Goal: Task Accomplishment & Management: Manage account settings

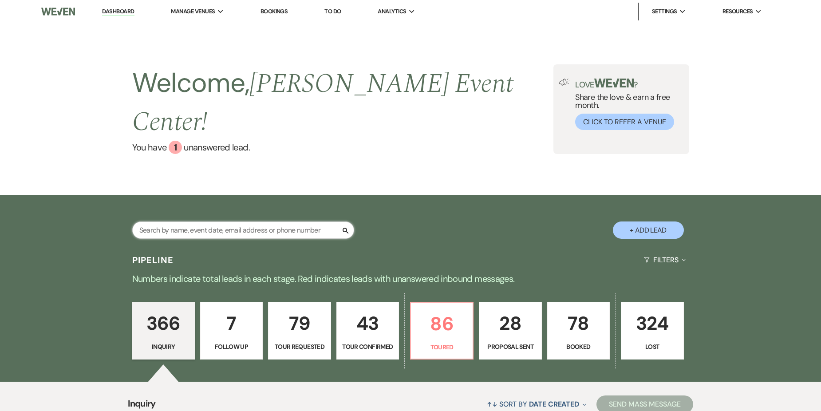
click at [308, 221] on input "text" at bounding box center [243, 229] width 222 height 17
type input "[PERSON_NAME]"
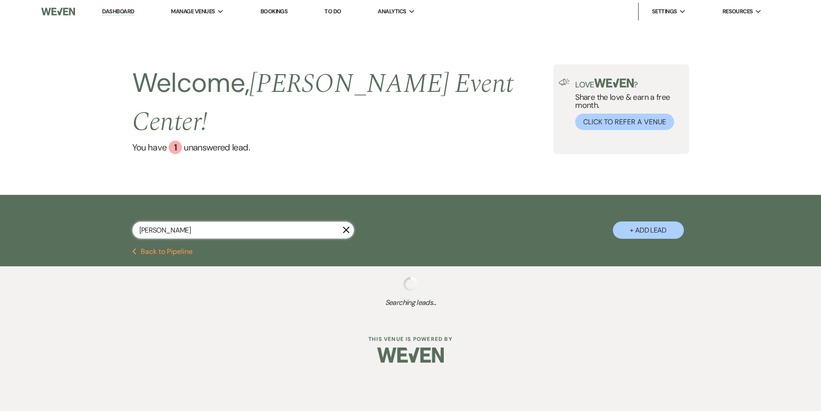
select select "8"
select select "6"
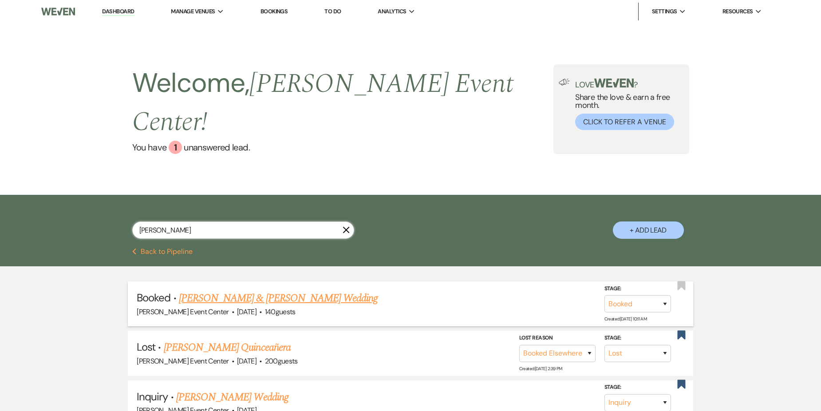
type input "[PERSON_NAME]"
click at [264, 290] on link "[PERSON_NAME] & [PERSON_NAME] Wedding" at bounding box center [278, 298] width 199 height 16
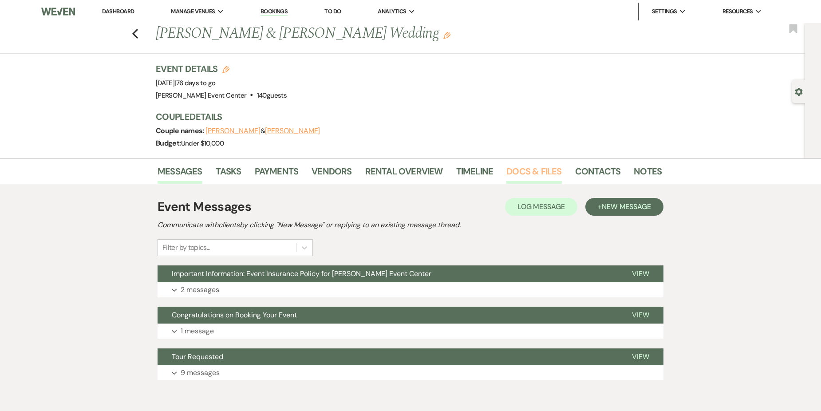
click at [529, 169] on link "Docs & Files" at bounding box center [533, 174] width 55 height 20
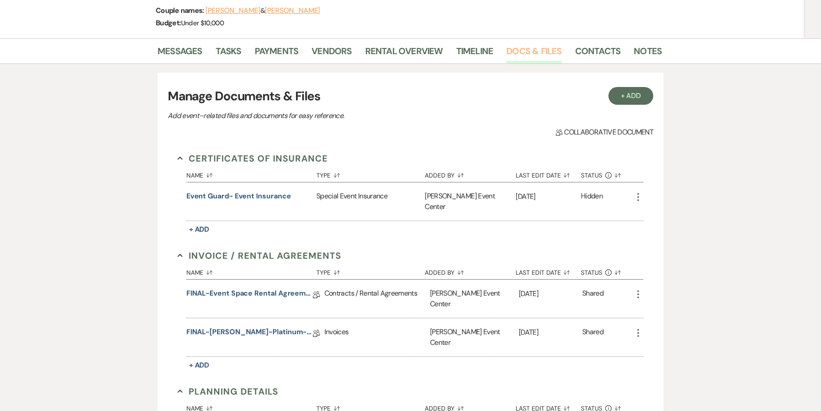
scroll to position [133, 0]
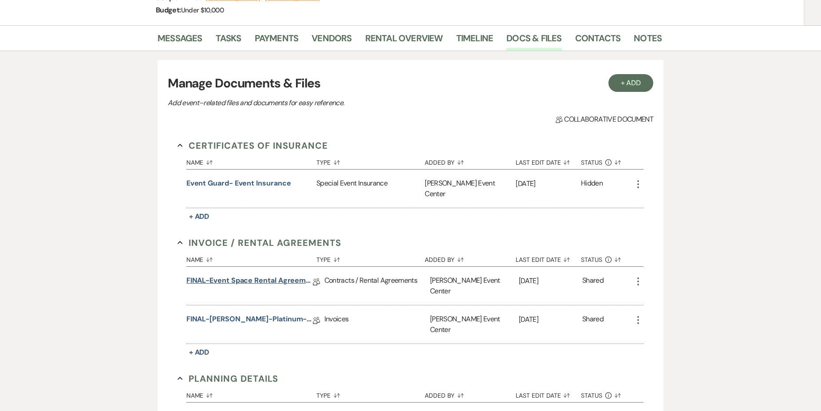
click at [268, 275] on link "FINAL-Event Space Rental Agreement-[PERSON_NAME]-Platinum-11.1.25" at bounding box center [249, 282] width 126 height 14
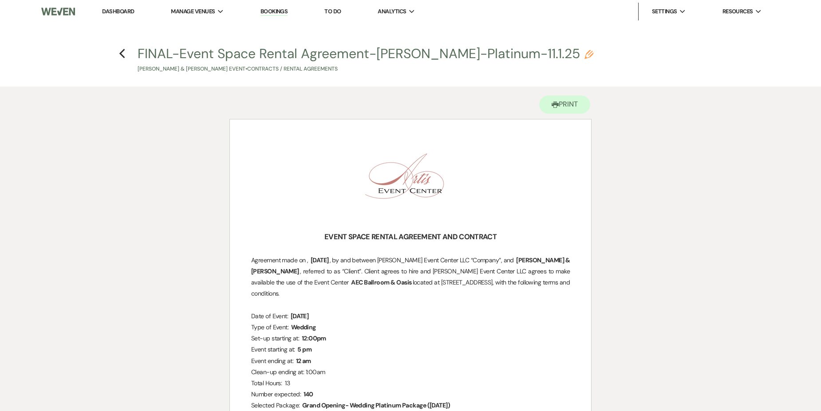
drag, startPoint x: 485, startPoint y: 258, endPoint x: 568, endPoint y: 261, distance: 82.6
click at [568, 261] on p "Agreement made on , ﻿ [DATE] ﻿ , by and between [PERSON_NAME] Event Center LLC …" at bounding box center [410, 277] width 319 height 45
drag, startPoint x: 568, startPoint y: 261, endPoint x: 563, endPoint y: 261, distance: 5.0
copy span ", by and between [PERSON_NAME] Event Center LLC “Company”, and"
click at [342, 192] on h3 "﻿ ﻿" at bounding box center [410, 186] width 319 height 89
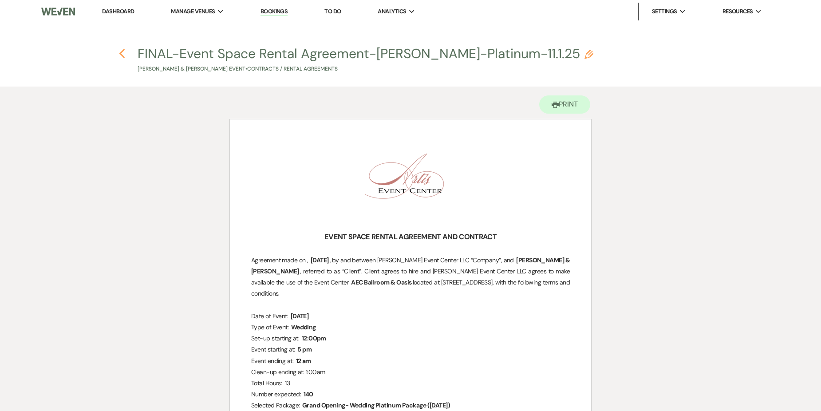
click at [119, 56] on icon "Previous" at bounding box center [122, 53] width 7 height 11
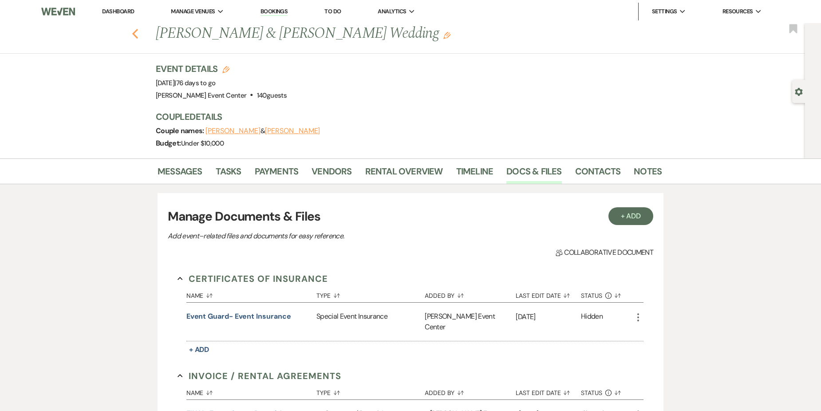
click at [137, 30] on icon "Previous" at bounding box center [135, 33] width 7 height 11
select select "8"
select select "6"
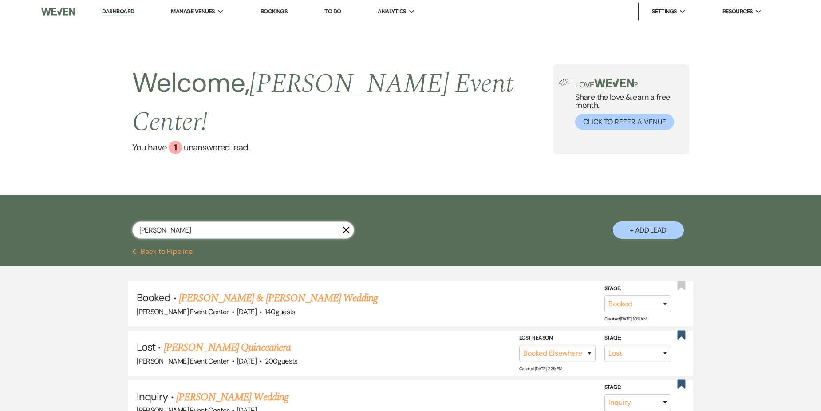
click at [225, 221] on input "[PERSON_NAME]" at bounding box center [243, 229] width 222 height 17
type input "D"
type input "Chic"
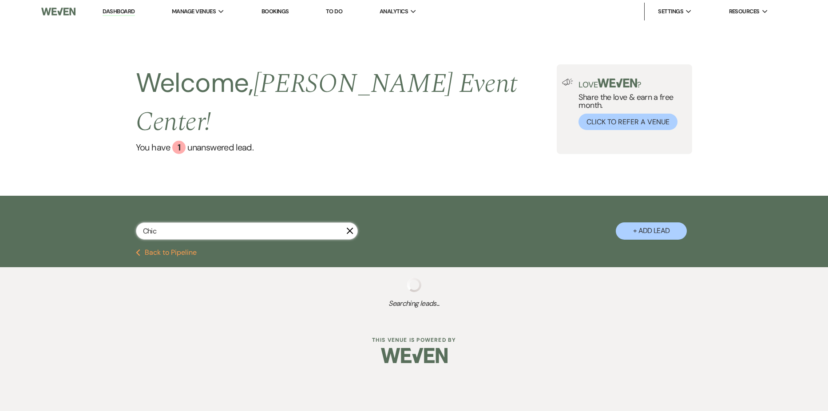
select select "9"
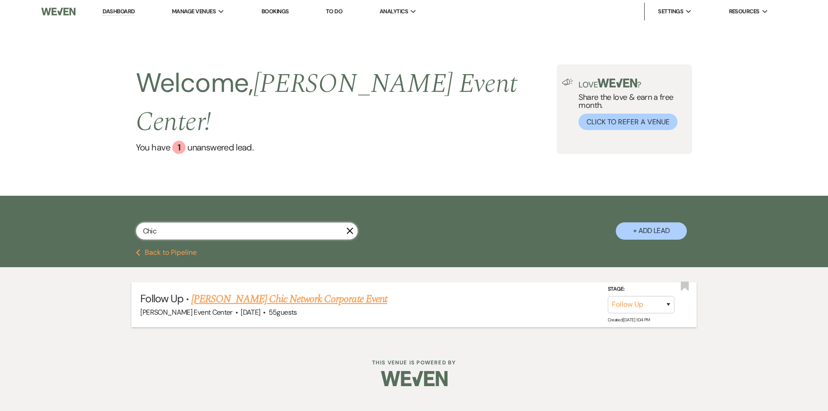
type input "Chic"
click at [357, 291] on link "[PERSON_NAME] Chic Network Corporate Event" at bounding box center [289, 299] width 196 height 16
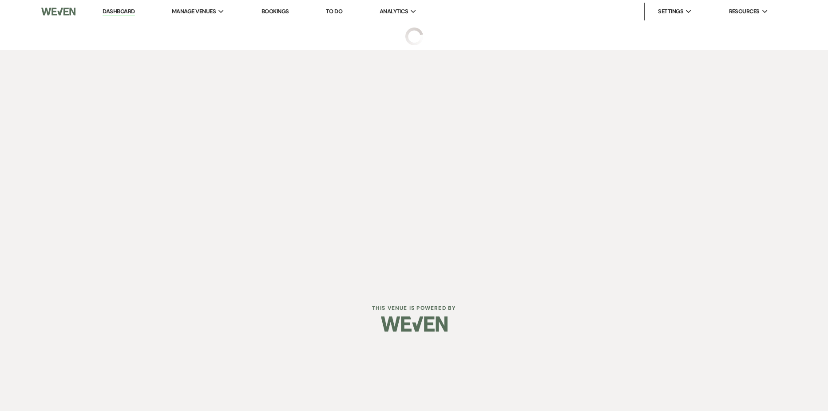
select select "9"
select select "12"
select select "9"
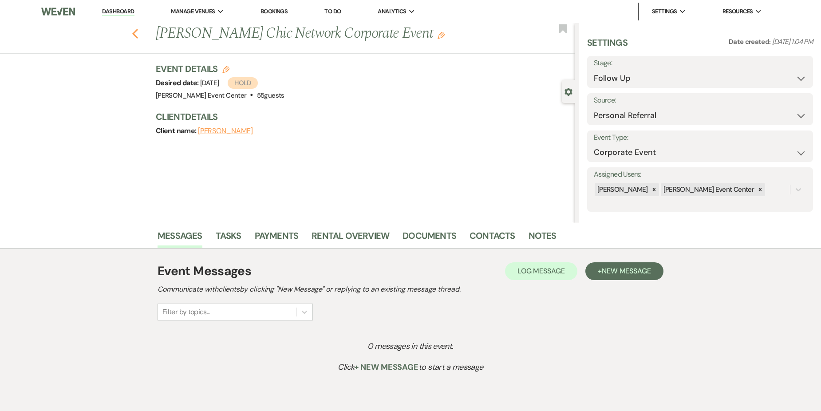
click at [138, 31] on use "button" at bounding box center [135, 34] width 6 height 10
select select "9"
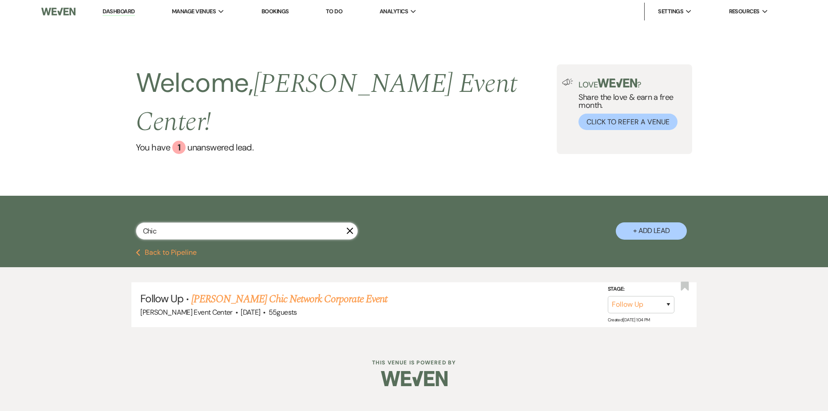
click at [183, 222] on input "Chic" at bounding box center [247, 230] width 222 height 17
type input "C"
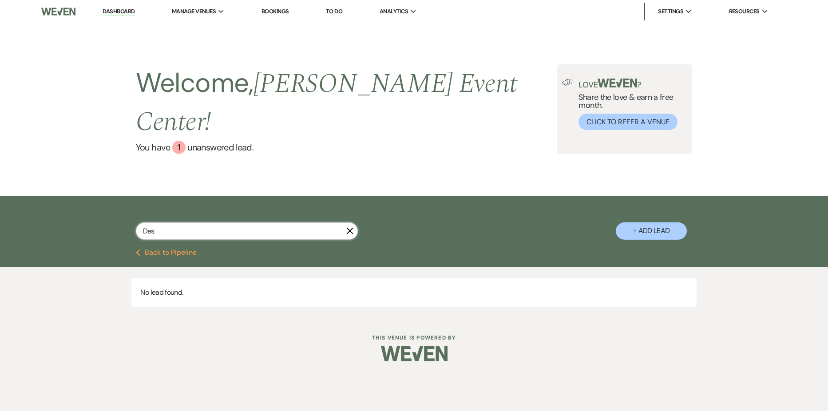
type input "Deso"
select select "5"
select select "9"
select select "8"
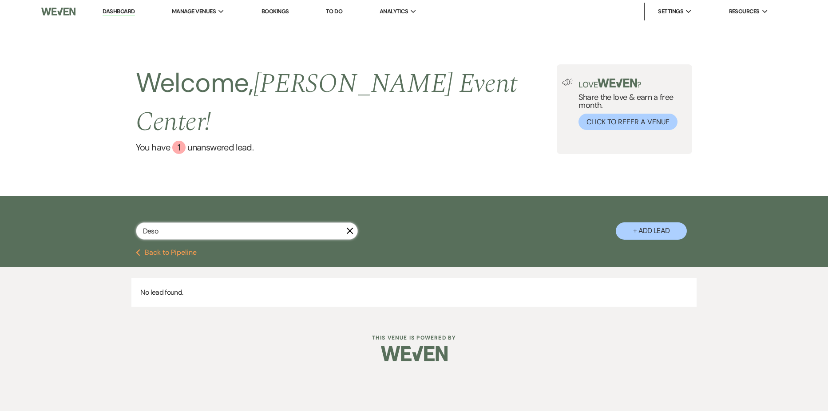
select select "4"
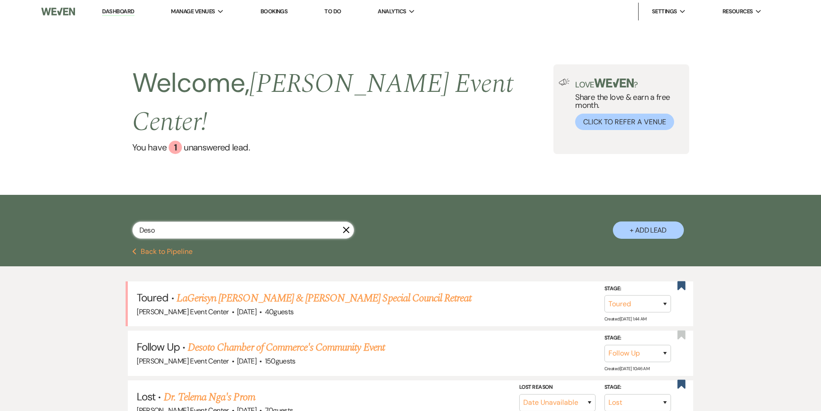
click at [208, 221] on input "Deso" at bounding box center [243, 229] width 222 height 17
type input "D"
type input "Gab"
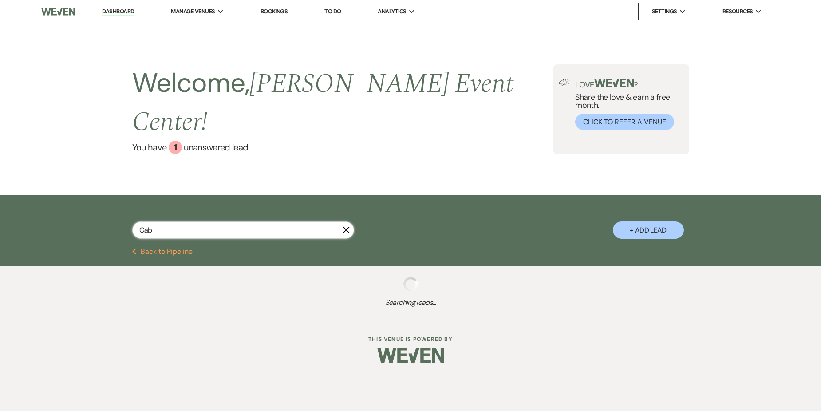
select select "2"
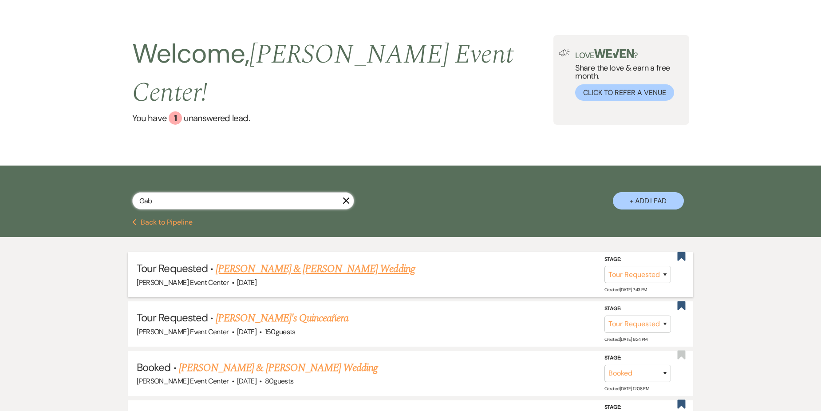
scroll to position [44, 0]
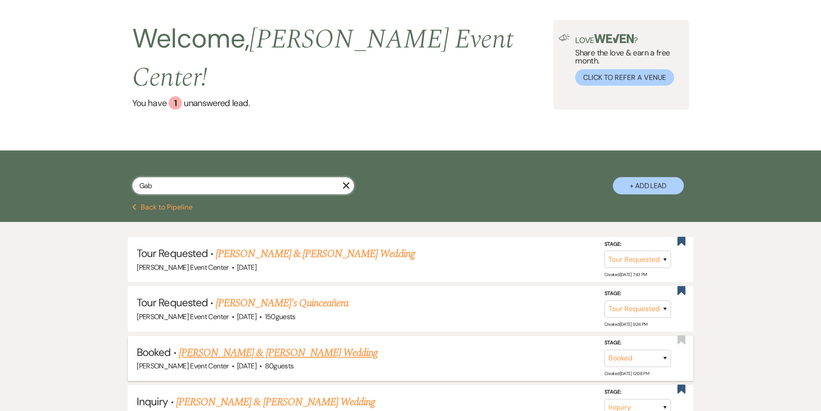
type input "Gab"
click at [280, 345] on link "[PERSON_NAME] & [PERSON_NAME] Wedding" at bounding box center [278, 353] width 199 height 16
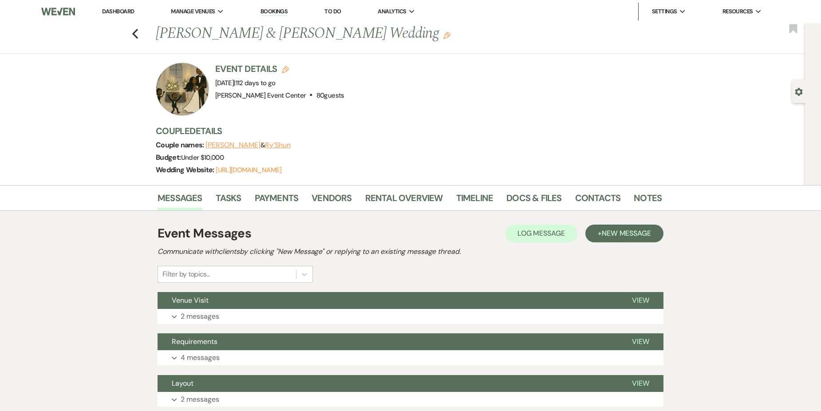
click at [162, 35] on h1 "[PERSON_NAME] & [PERSON_NAME] Wedding Edit" at bounding box center [355, 33] width 398 height 21
click at [503, 200] on li "Timeline" at bounding box center [481, 199] width 51 height 21
click at [522, 198] on link "Docs & Files" at bounding box center [533, 201] width 55 height 20
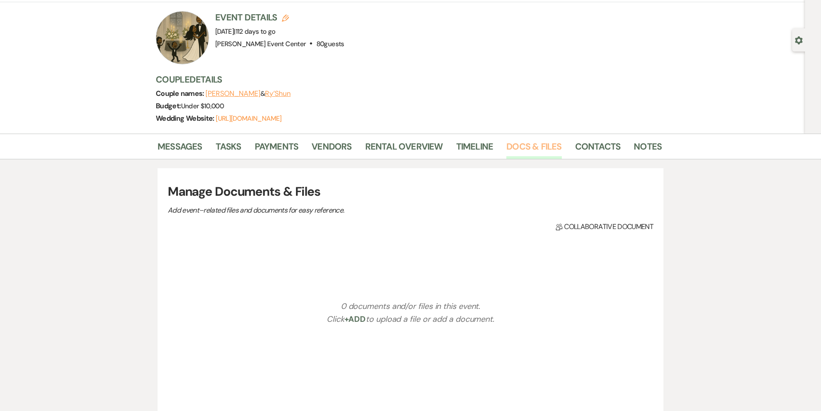
scroll to position [178, 0]
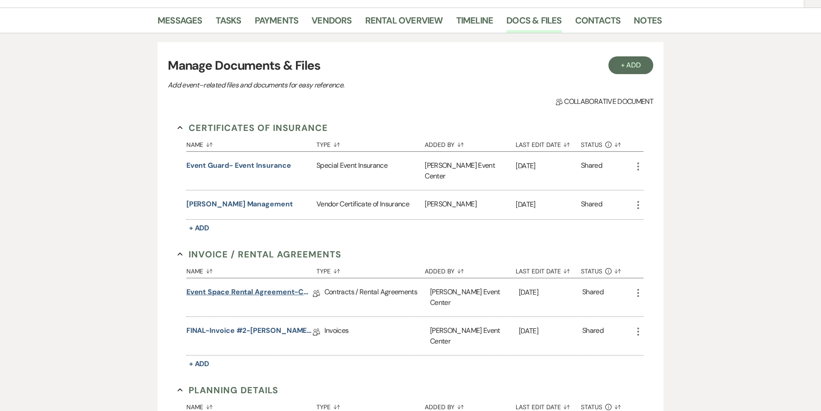
click at [270, 287] on link "Event Space Rental Agreement-CelesteColeman" at bounding box center [249, 294] width 126 height 14
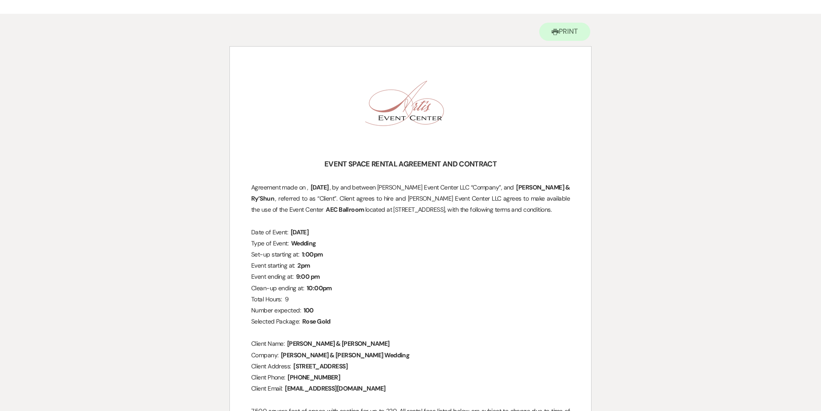
scroll to position [89, 0]
